Goal: Find specific page/section: Find specific page/section

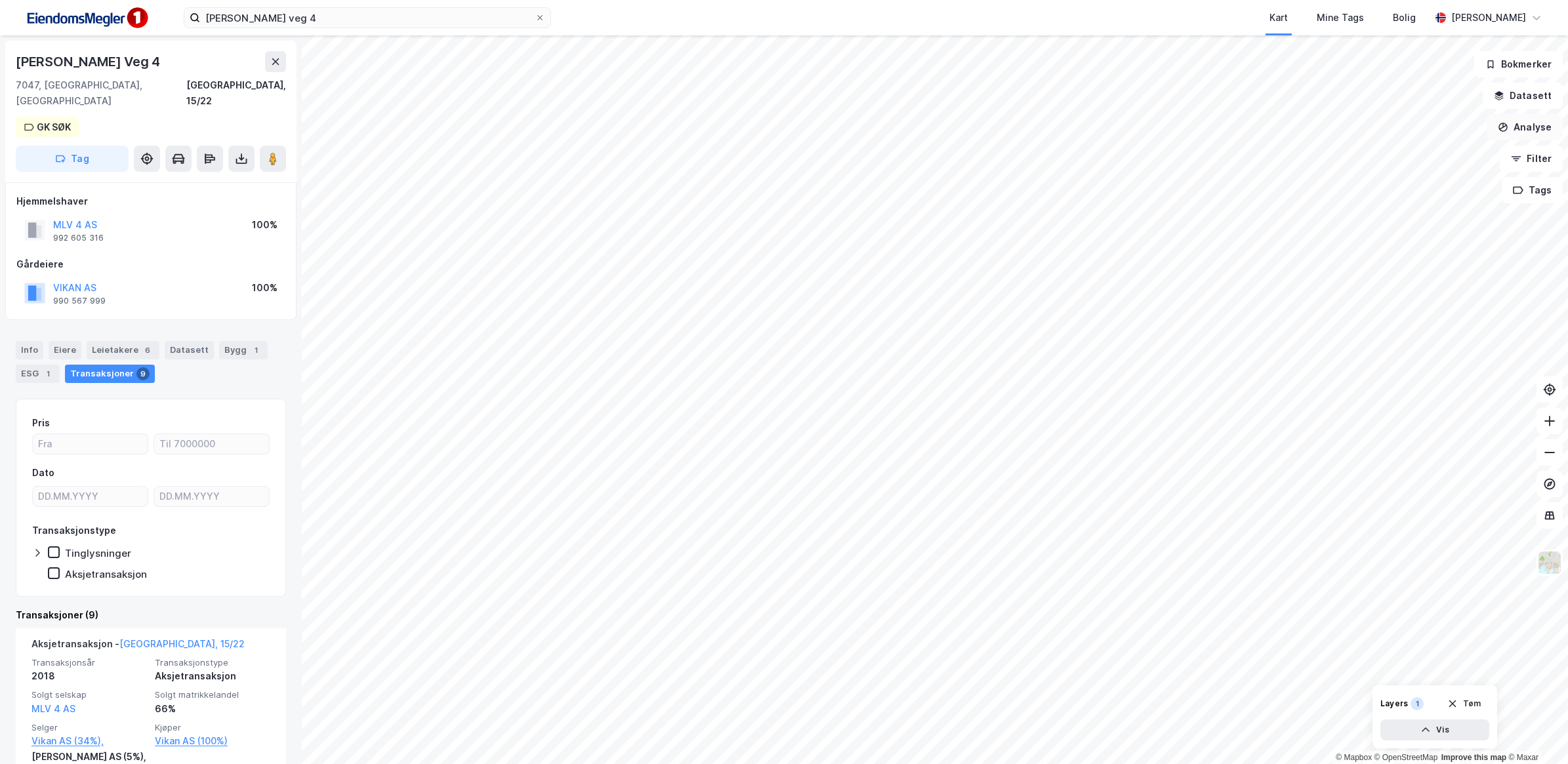
click at [1519, 128] on button "Analyse" at bounding box center [1526, 127] width 76 height 26
click at [1522, 94] on button "Datasett" at bounding box center [1523, 95] width 80 height 26
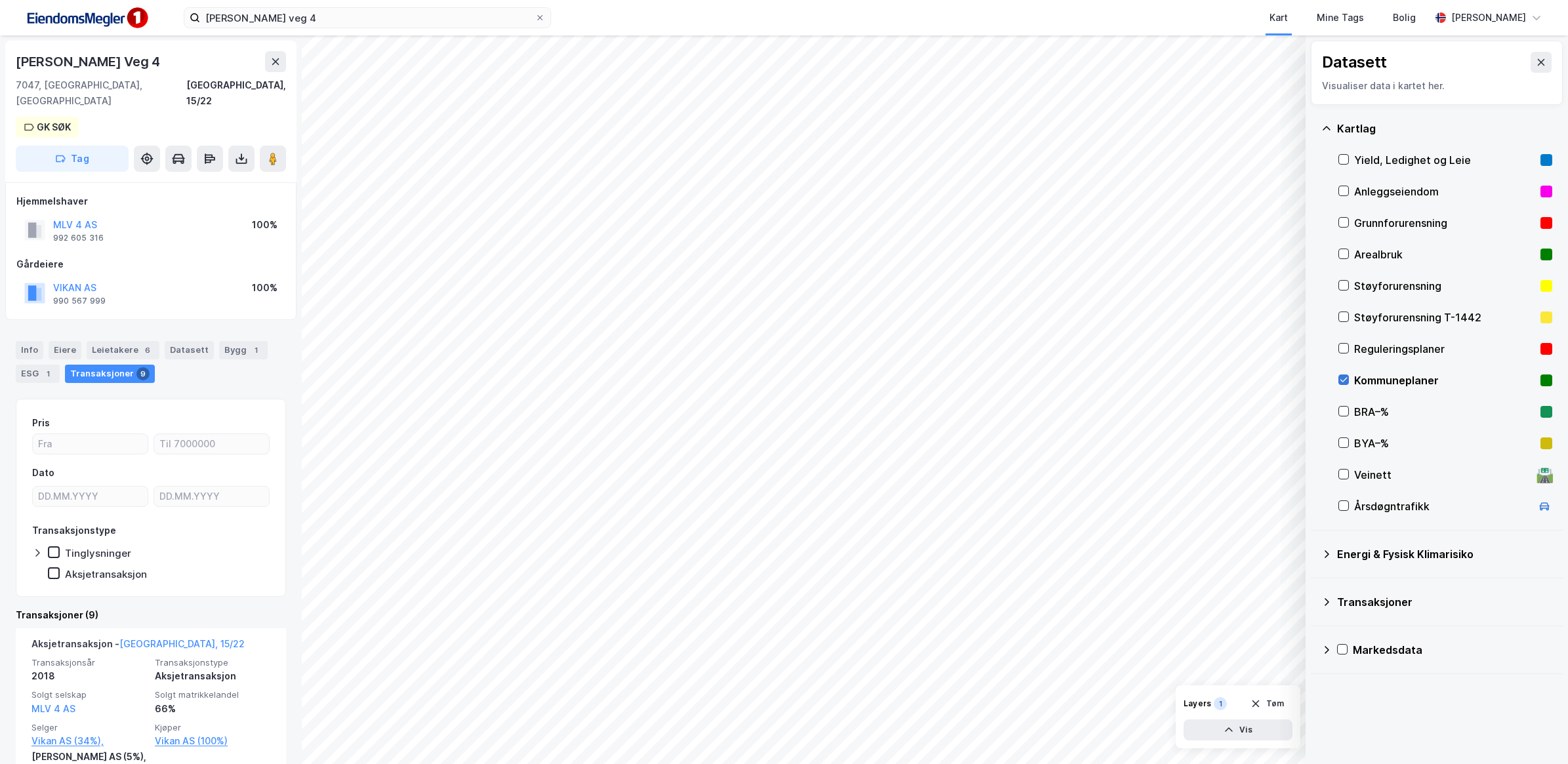
click at [1343, 376] on icon at bounding box center [1344, 379] width 10 height 10
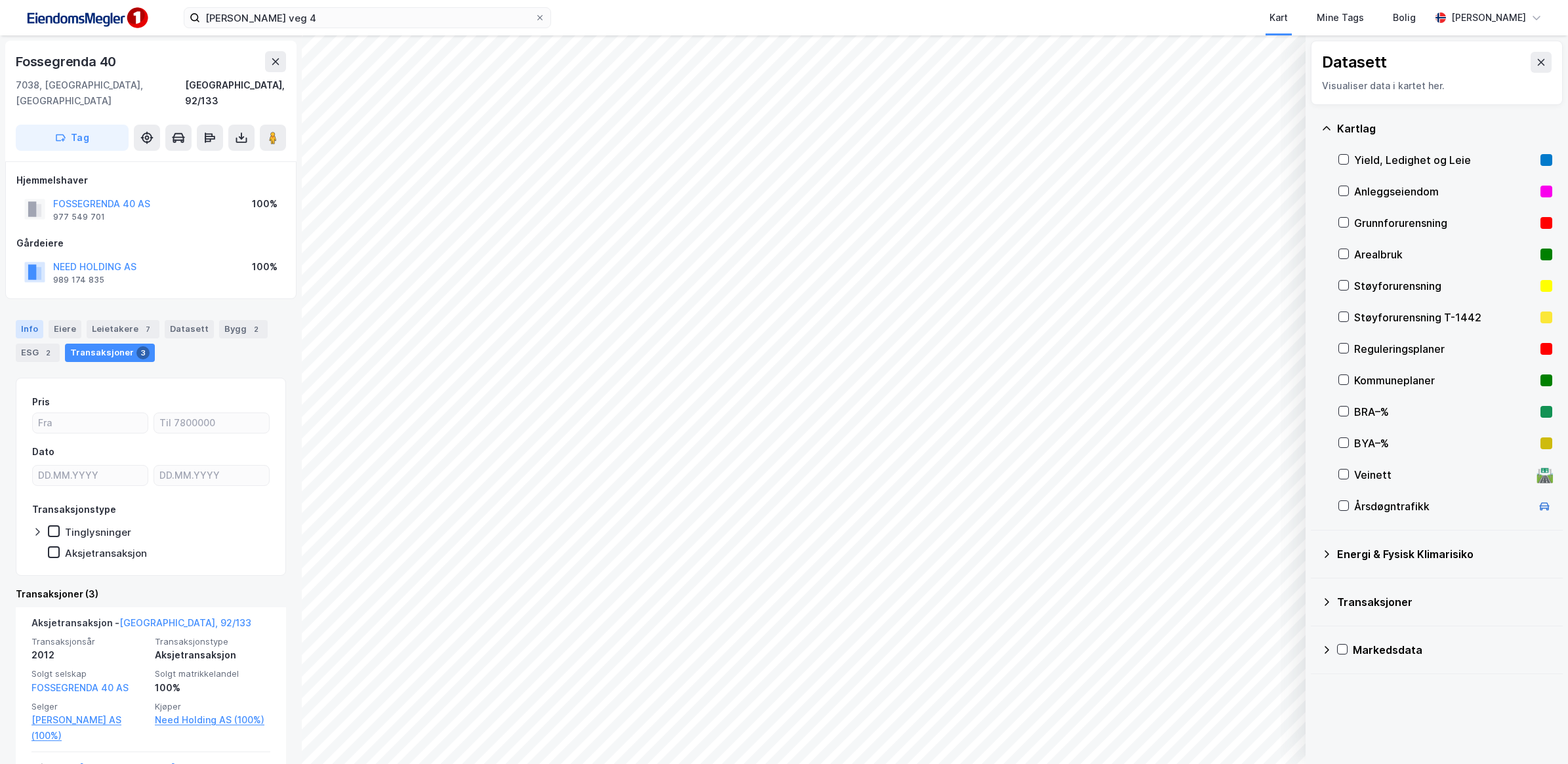
click at [17, 320] on div "Info" at bounding box center [29, 328] width 28 height 18
